Goal: Find contact information: Find contact information

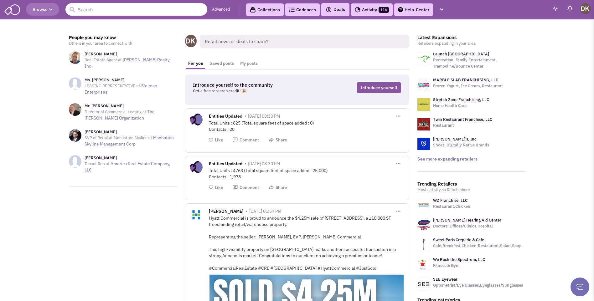
click at [106, 9] on input "text" at bounding box center [136, 9] width 142 height 13
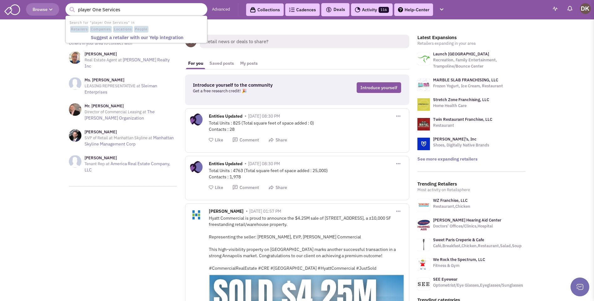
type input "player One Services"
click at [67, 5] on button "submit" at bounding box center [71, 9] width 9 height 9
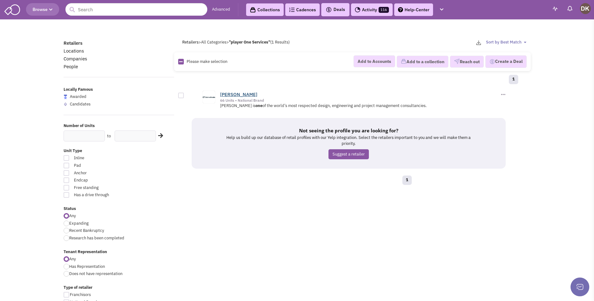
click at [227, 95] on link "[PERSON_NAME]" at bounding box center [238, 94] width 37 height 6
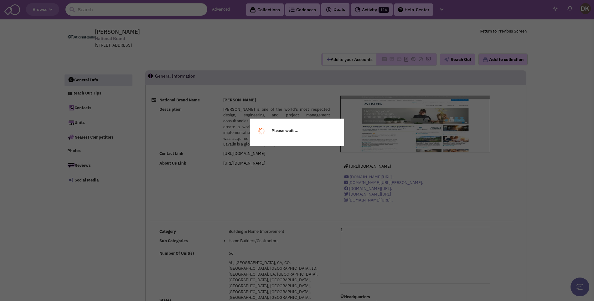
select select
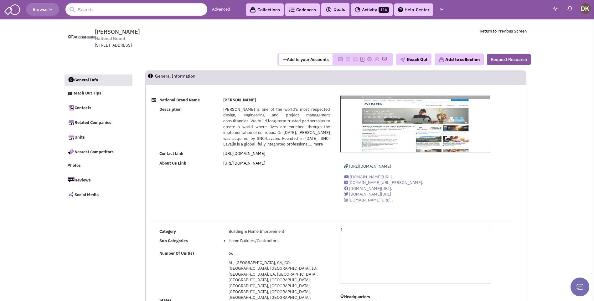
click at [371, 167] on span "https://www.atkinsglobal.com" at bounding box center [370, 166] width 42 height 5
click at [414, 62] on button "Reach Out" at bounding box center [413, 60] width 35 height 12
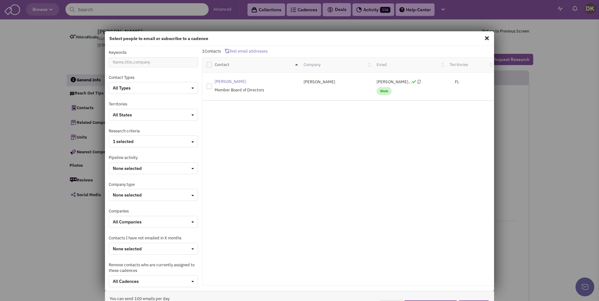
click at [224, 86] on div "Heather Delfi Member Board of Directors" at bounding box center [240, 86] width 50 height 14
click at [224, 84] on spn "Heather Delfi" at bounding box center [231, 81] width 32 height 5
click at [486, 39] on span at bounding box center [487, 38] width 8 height 10
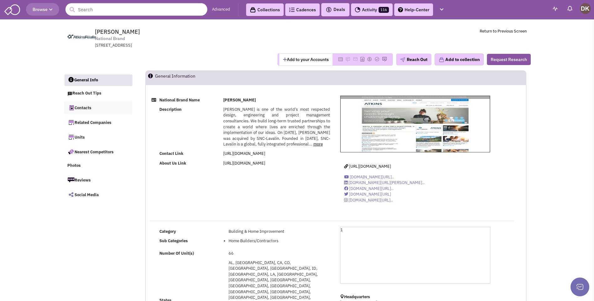
click at [85, 108] on link "Contacts" at bounding box center [98, 107] width 68 height 13
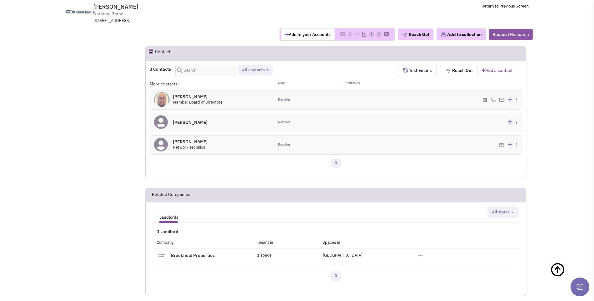
scroll to position [343, 0]
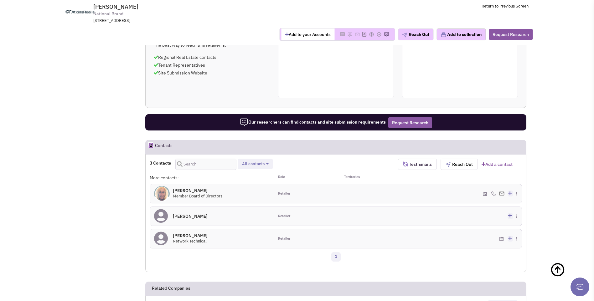
click at [182, 188] on h4 "Heather Delfi 0" at bounding box center [198, 191] width 50 height 6
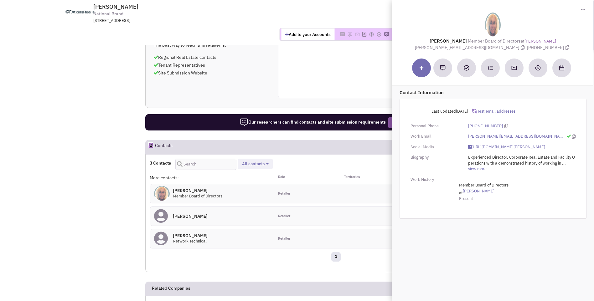
drag, startPoint x: 444, startPoint y: 39, endPoint x: 558, endPoint y: 48, distance: 114.1
click at [558, 48] on div "Heather Delfi Member Board of Directors at Atkins heather.delfi@atkinsrealis.co…" at bounding box center [492, 32] width 195 height 38
copy div "Heather Delfi Member Board of Directors at Atkins heather.delfi@atkinsrealis.co…"
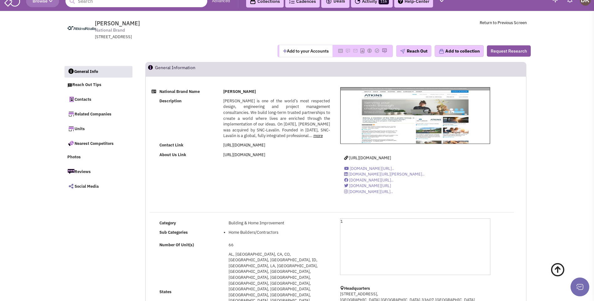
scroll to position [0, 0]
